Goal: Information Seeking & Learning: Find specific fact

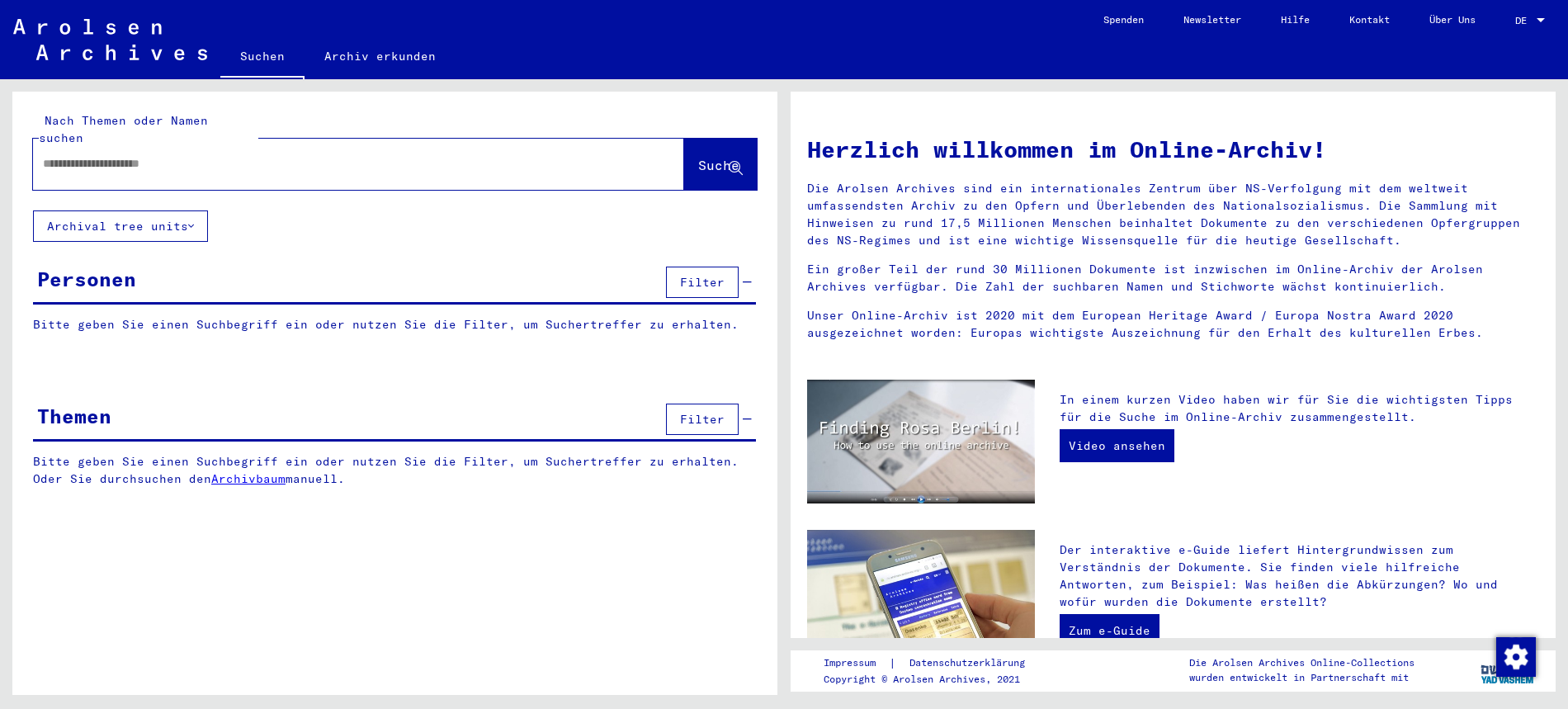
click at [132, 155] on input "text" at bounding box center [338, 164] width 592 height 17
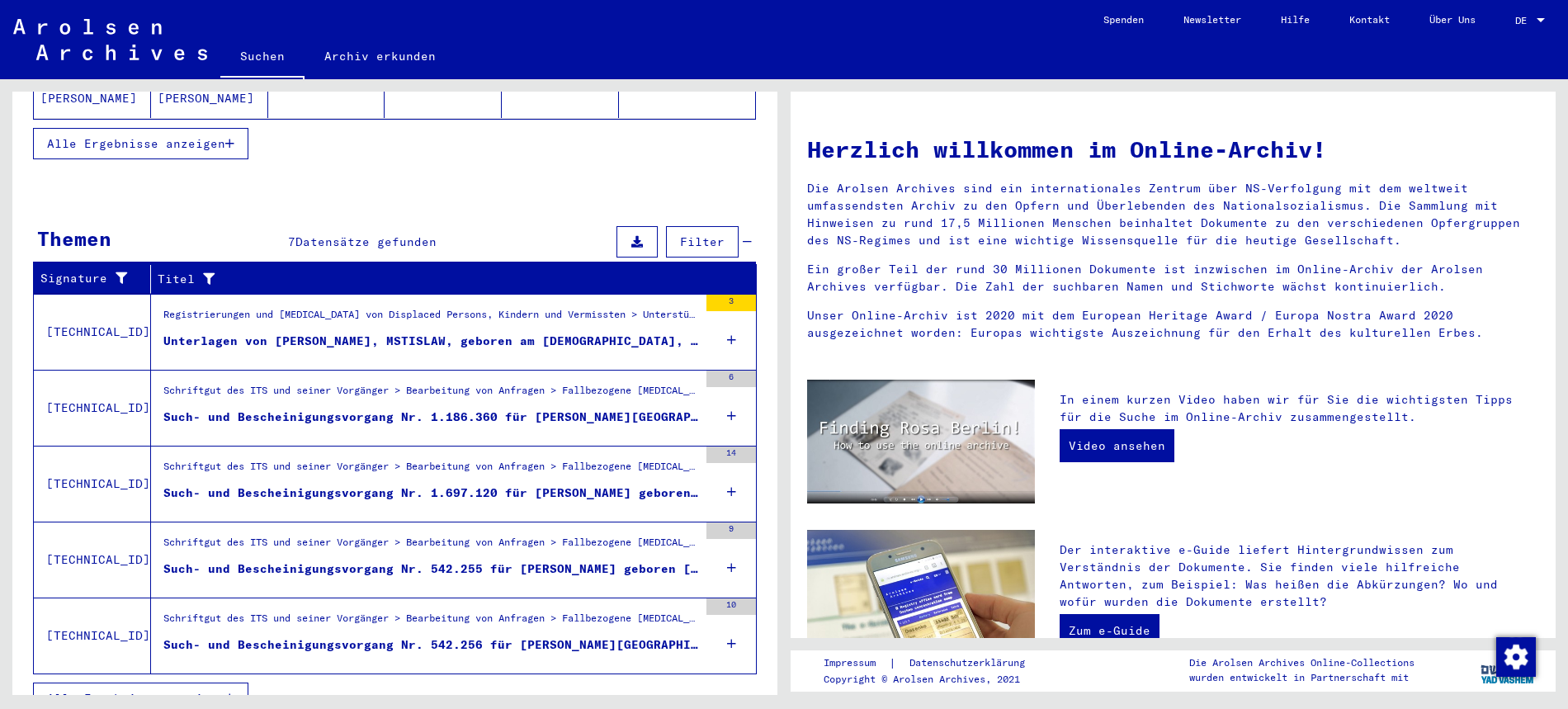
scroll to position [432, 0]
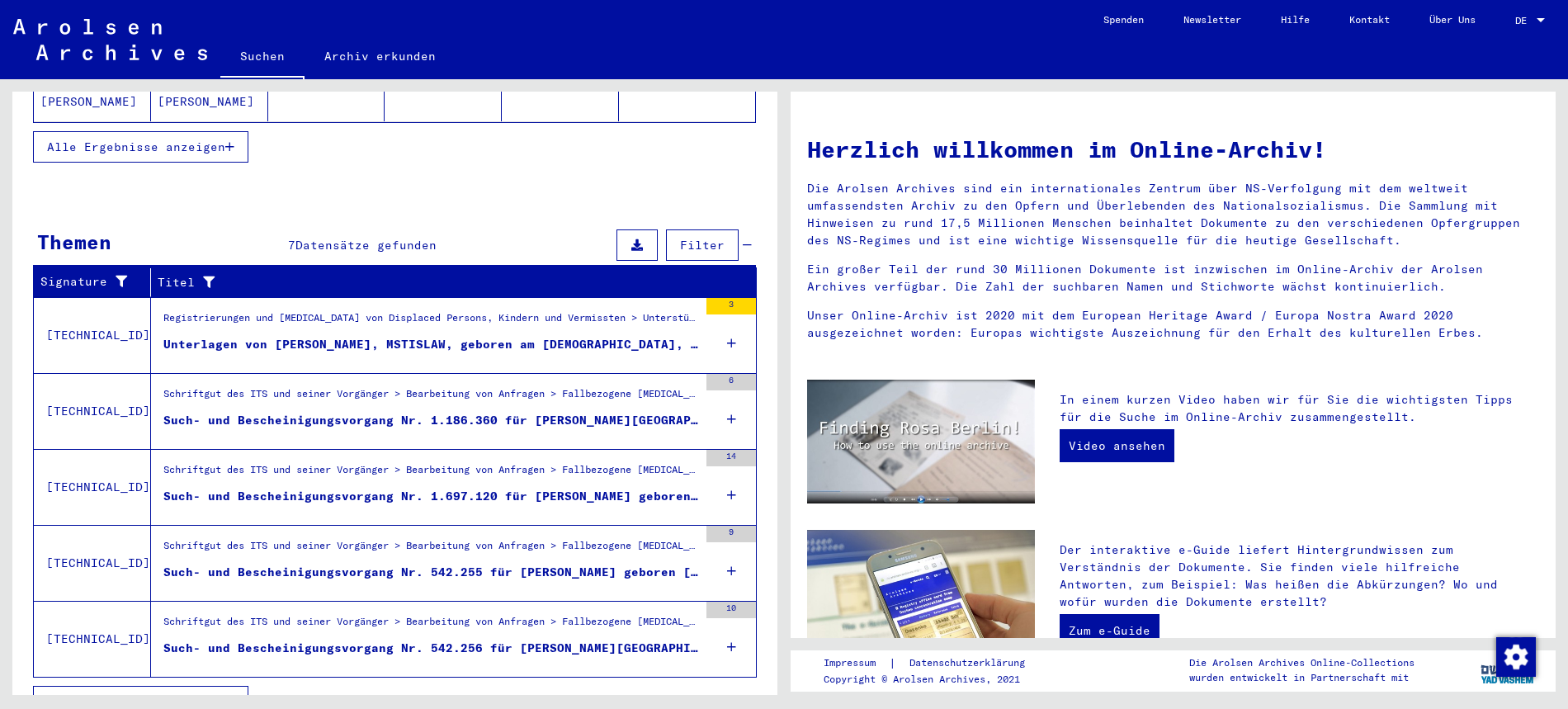
type input "**********"
click at [257, 487] on div "Such- und Bescheinigungsvorgang Nr. 1.697.120 für [PERSON_NAME] geboren [DEMOGR…" at bounding box center [430, 496] width 535 height 17
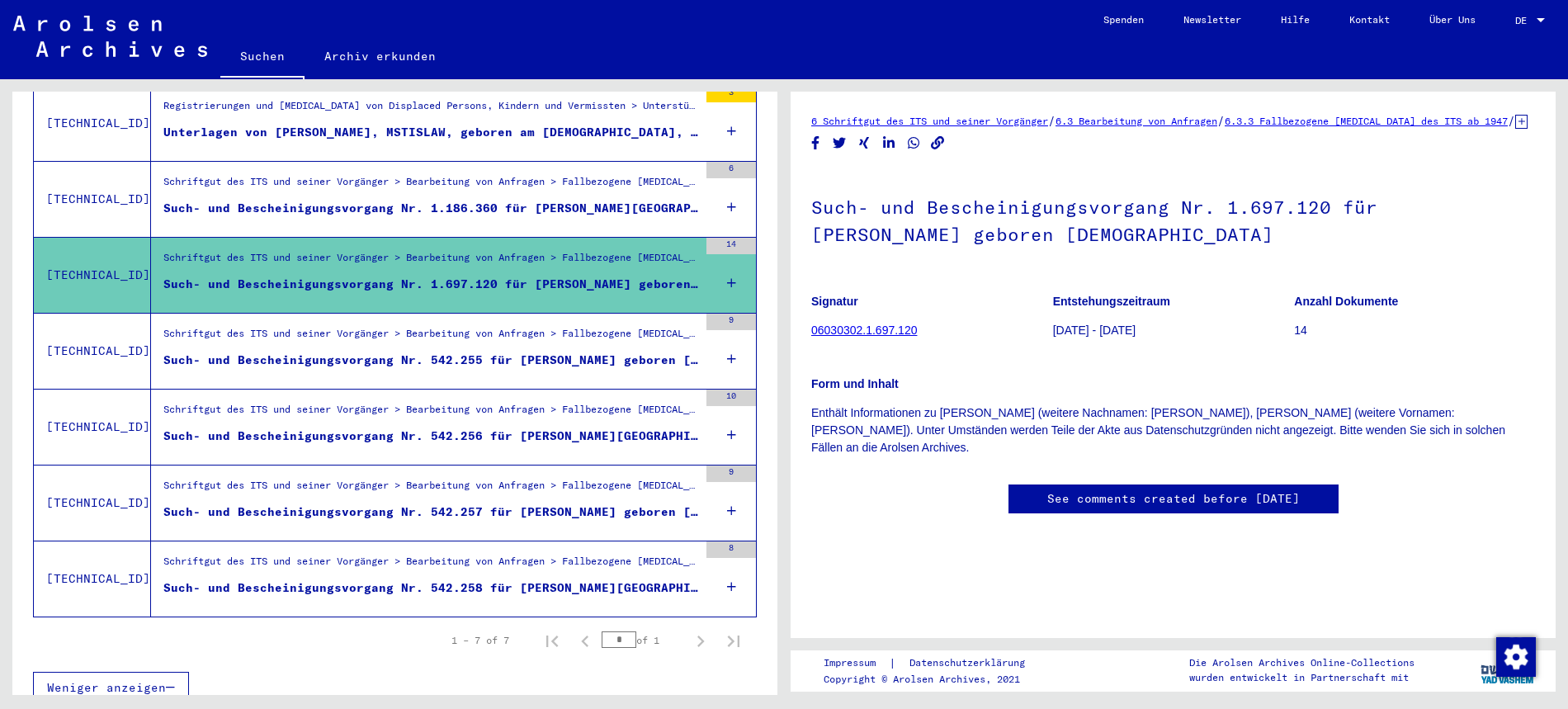
scroll to position [20, 0]
click at [533, 352] on div "Such- und Bescheinigungsvorgang Nr. 542.255 für [PERSON_NAME] geboren [DEMOGRAP…" at bounding box center [430, 360] width 535 height 17
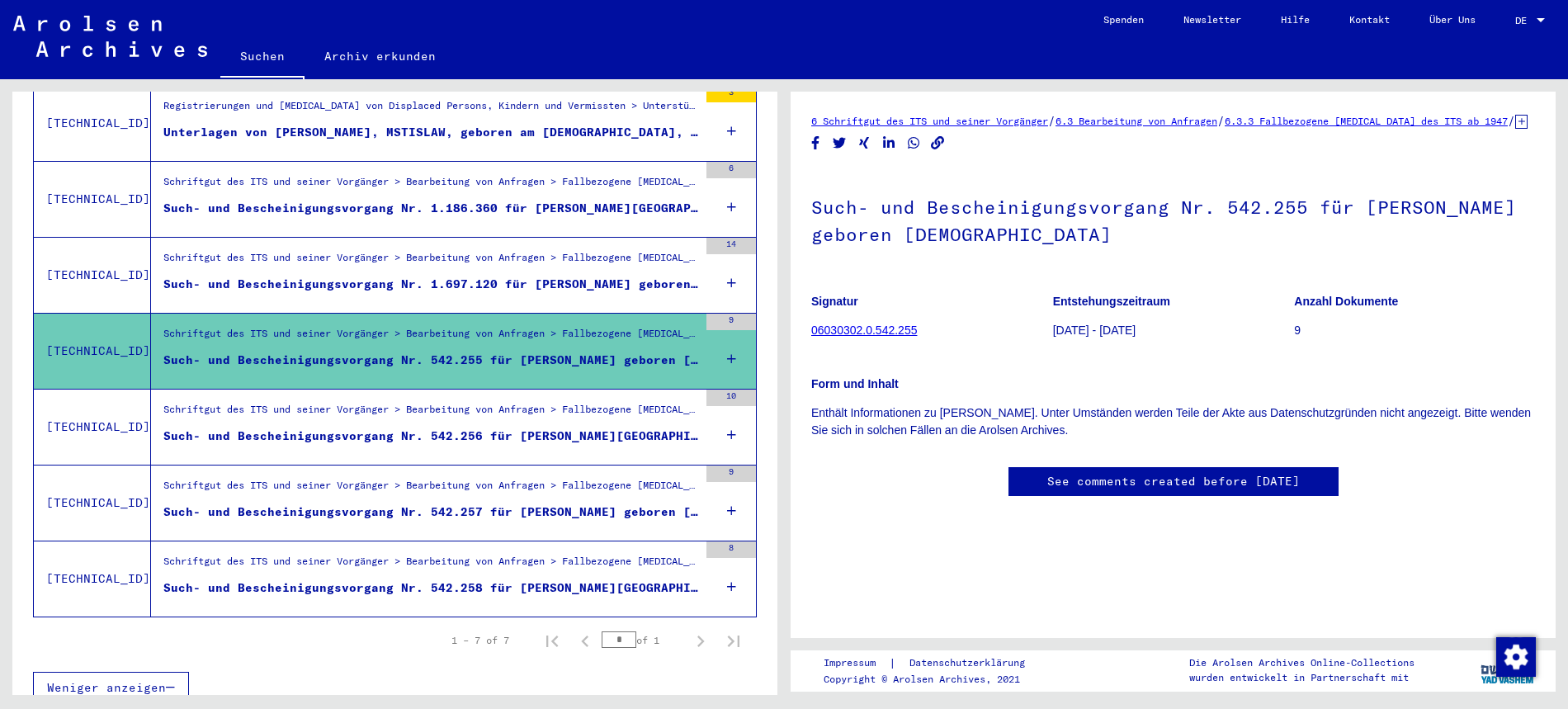
click at [527, 427] on div "Such- und Bescheinigungsvorgang Nr. 542.256 für [PERSON_NAME][GEOGRAPHIC_DATA] …" at bounding box center [430, 436] width 535 height 17
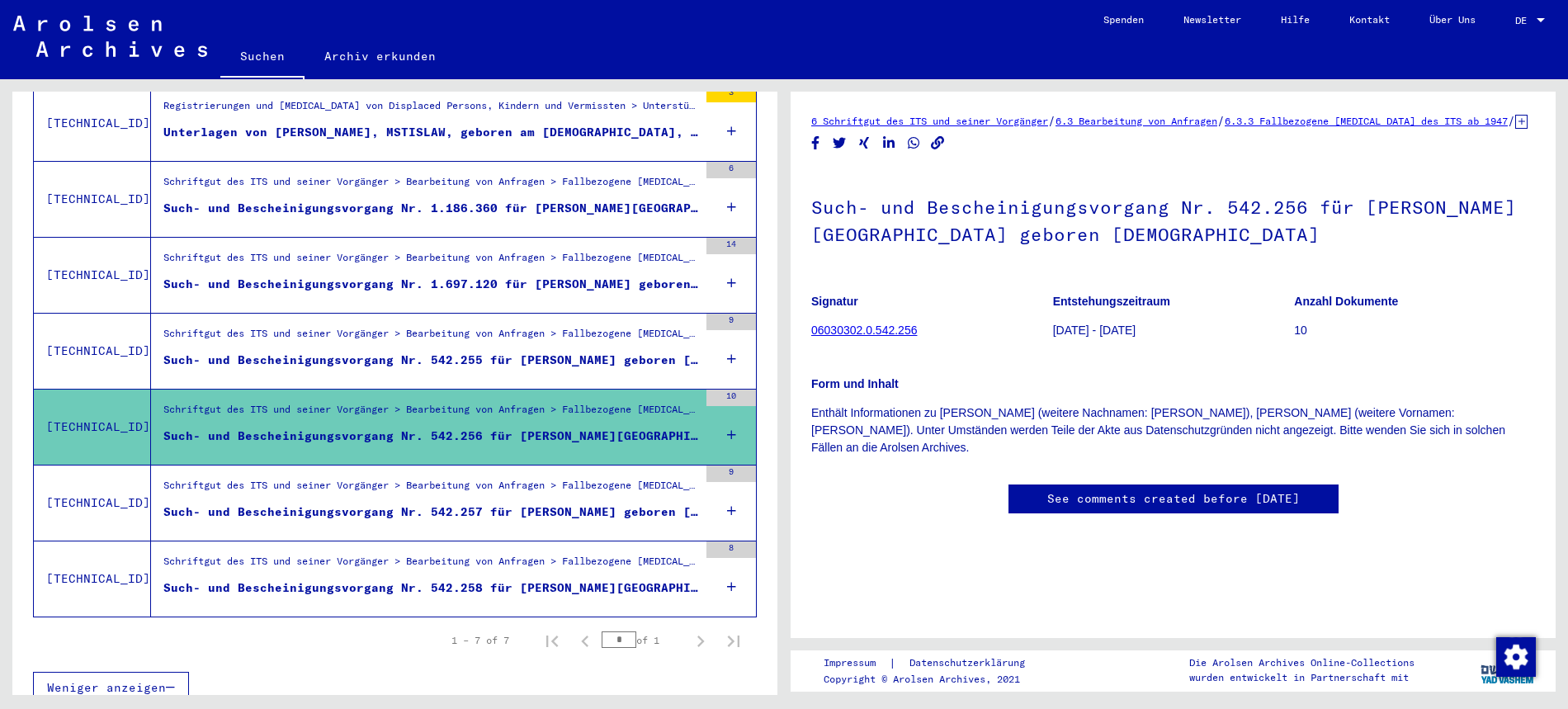
click at [518, 200] on div "Such- und Bescheinigungsvorgang Nr. 1.186.360 für [PERSON_NAME][GEOGRAPHIC_DATA…" at bounding box center [430, 208] width 535 height 17
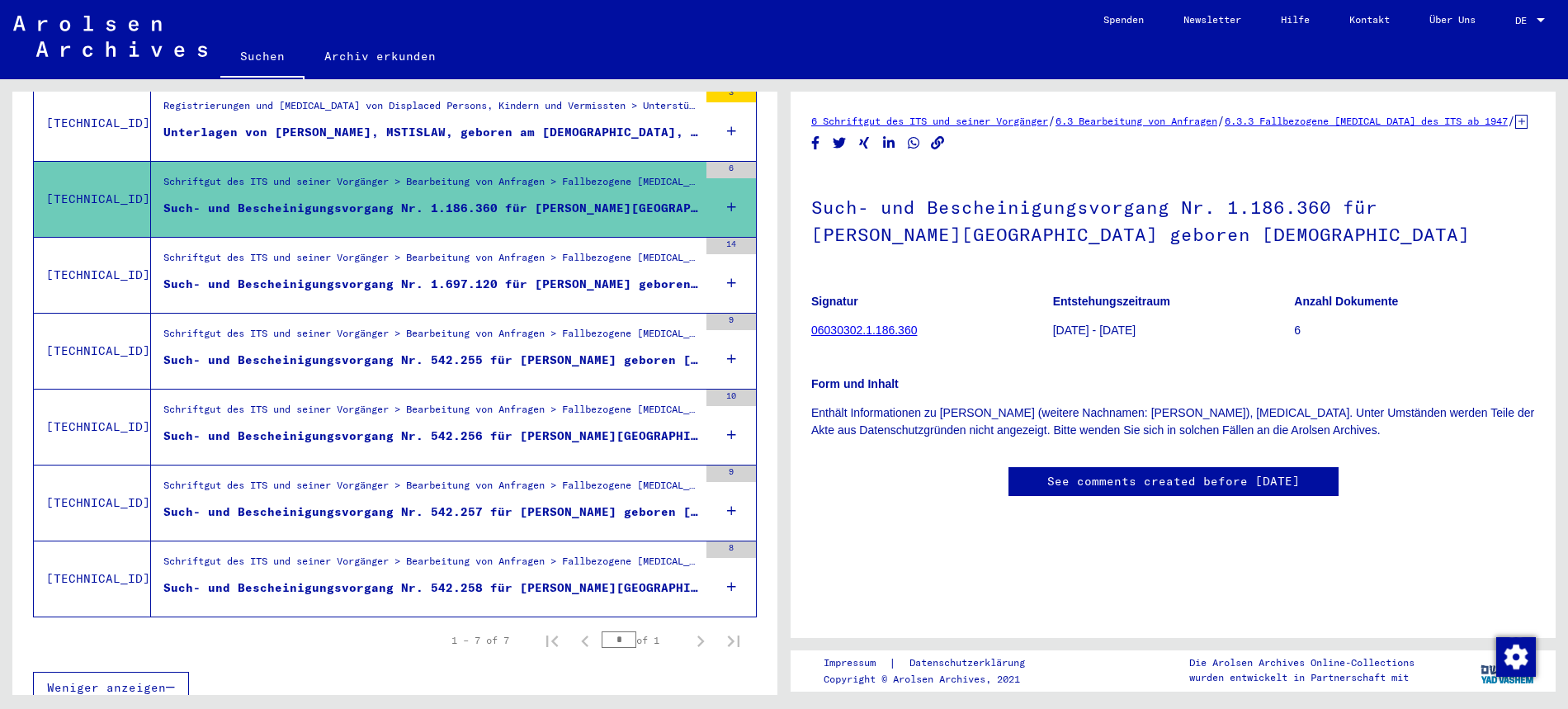
scroll to position [23, 0]
click at [837, 323] on link "06030302.1.186.360" at bounding box center [865, 329] width 106 height 13
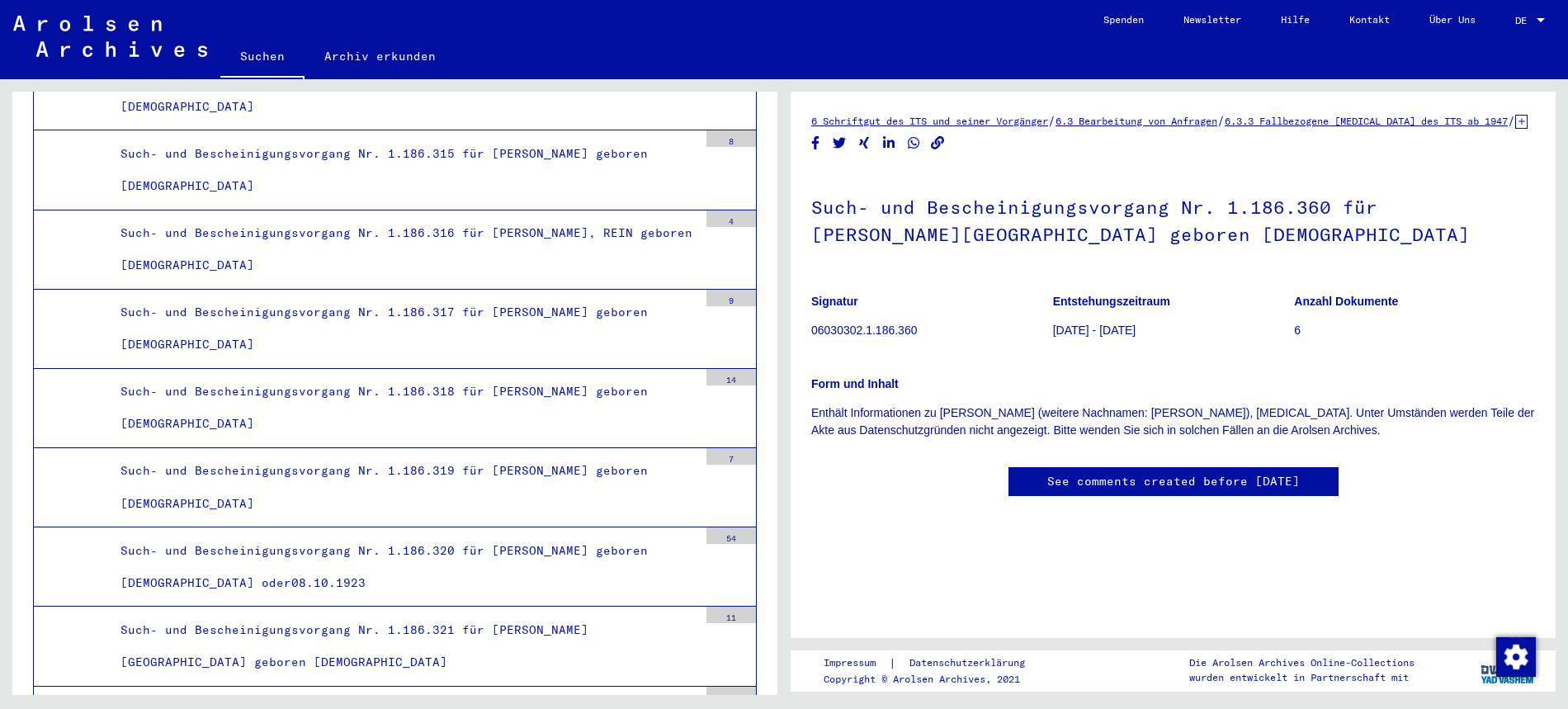
scroll to position [140, 0]
click at [1112, 473] on link "See comments created before [DATE]" at bounding box center [1174, 481] width 253 height 17
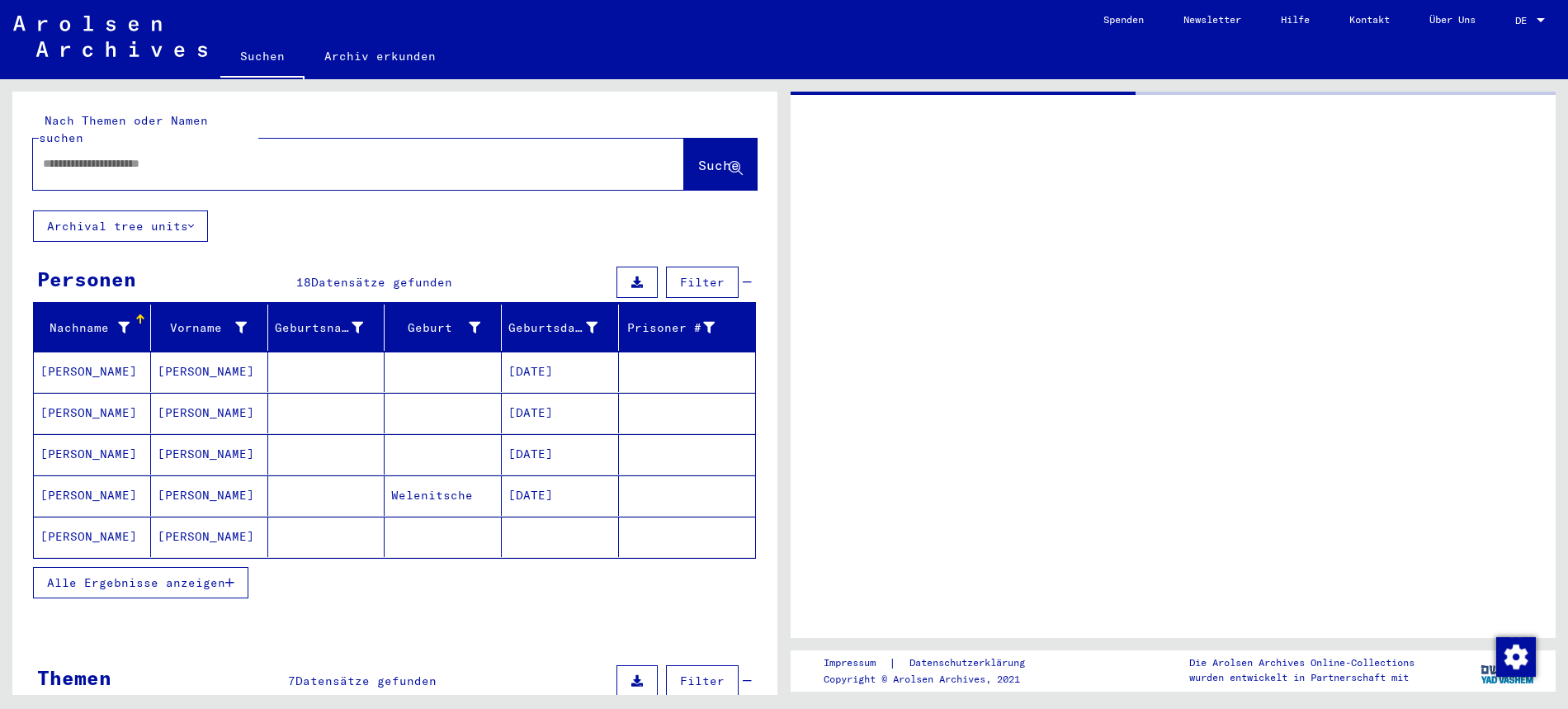
type input "*******"
